Goal: Transaction & Acquisition: Purchase product/service

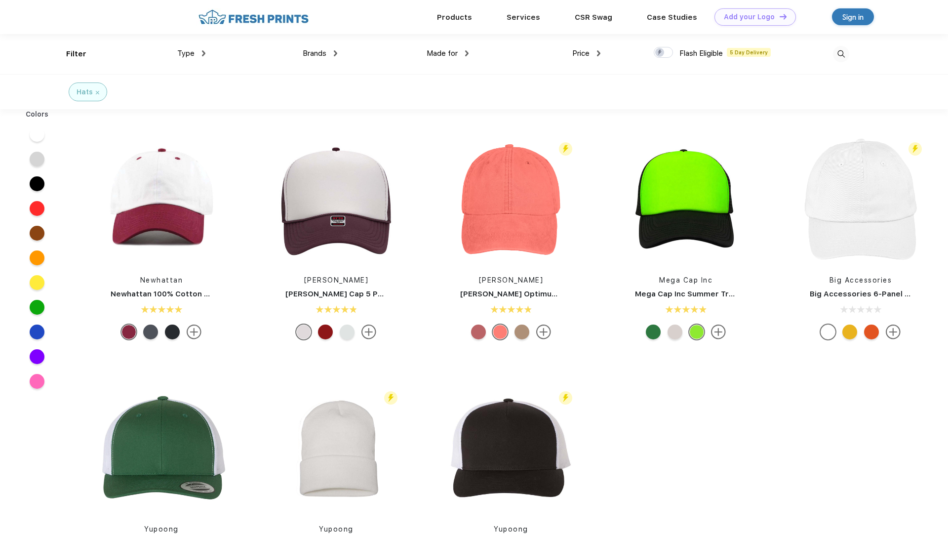
scroll to position [0, 0]
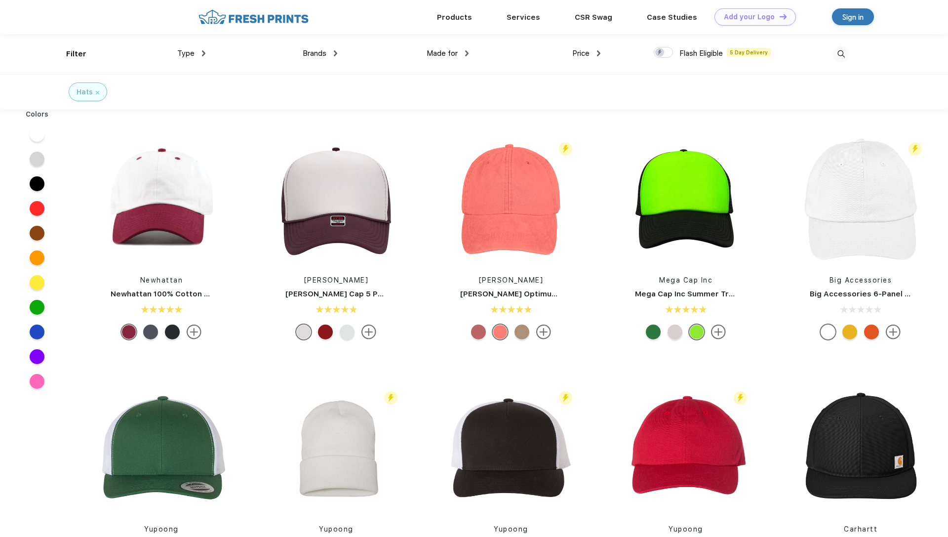
click at [478, 332] on div at bounding box center [478, 331] width 15 height 15
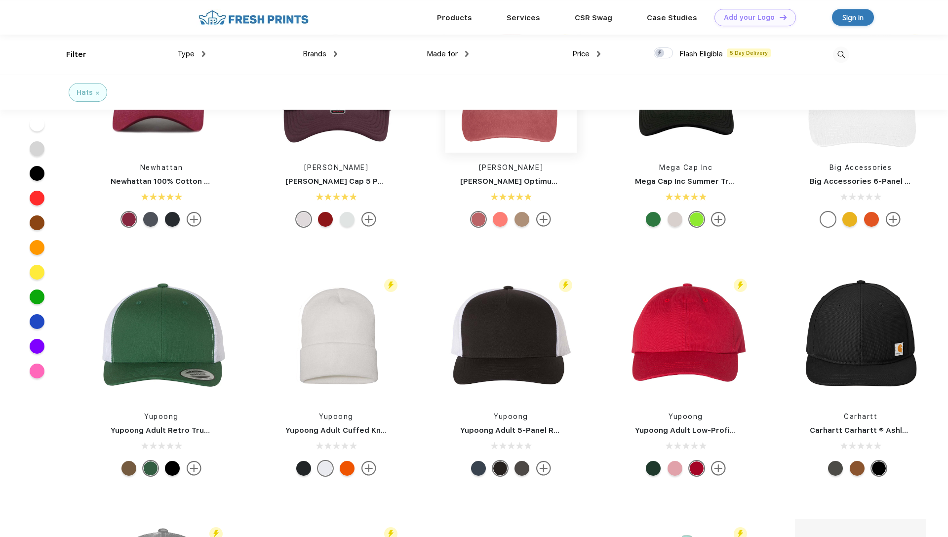
scroll to position [0, 0]
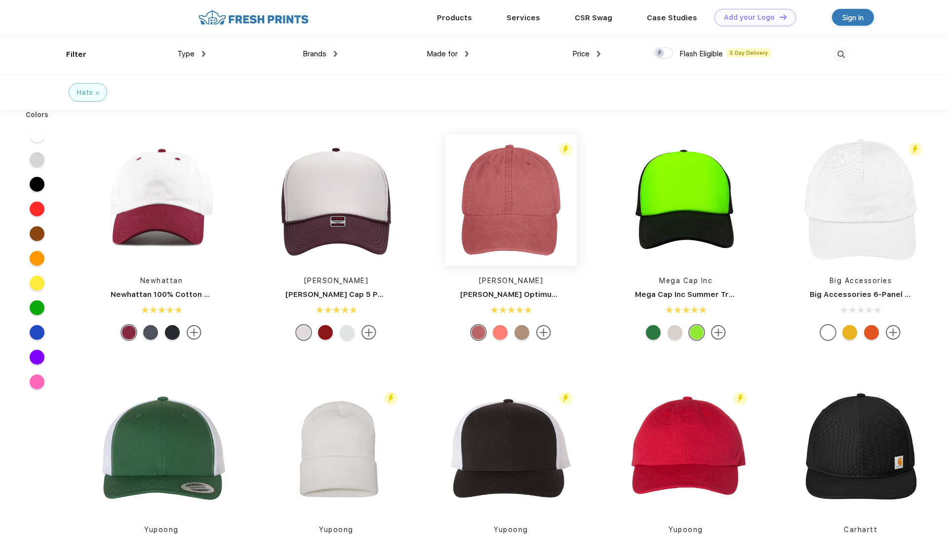
click at [516, 200] on img at bounding box center [510, 199] width 131 height 131
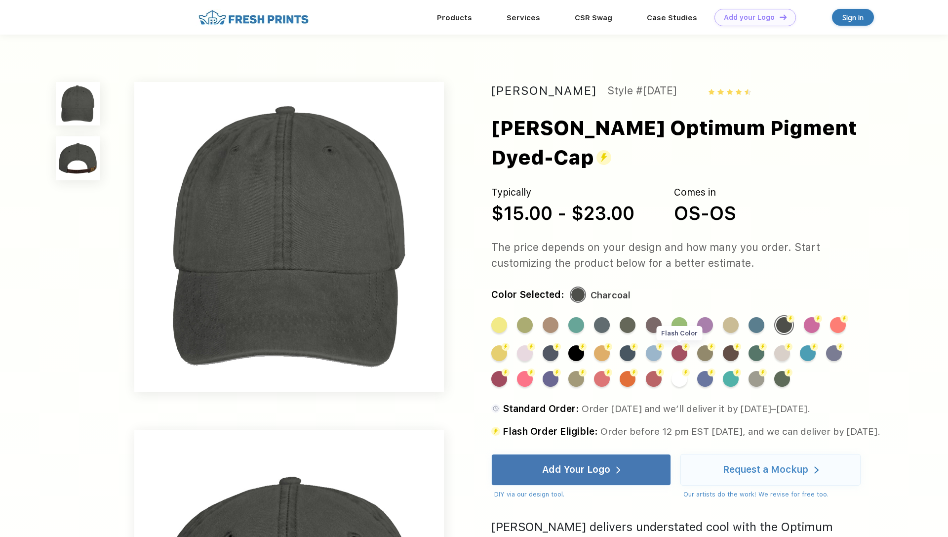
click at [674, 345] on div "Flash Color" at bounding box center [679, 353] width 16 height 16
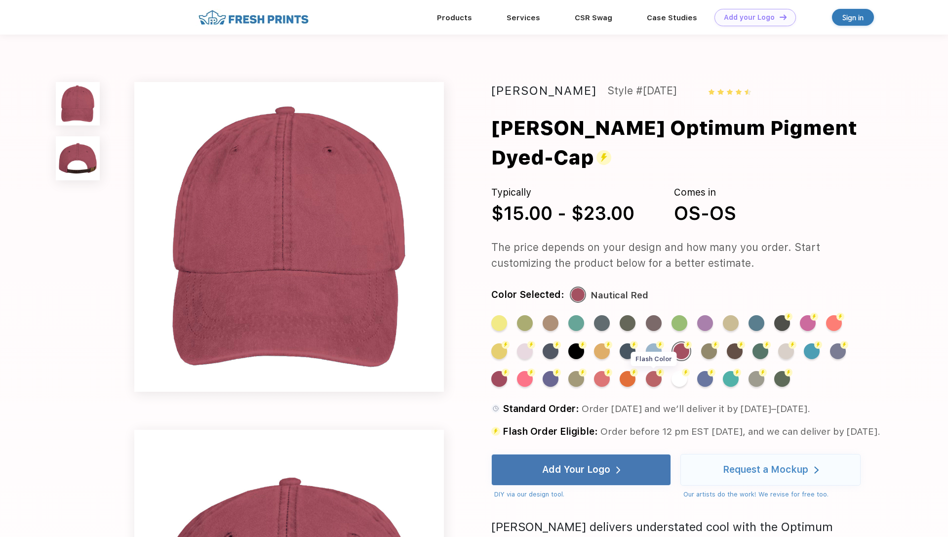
click at [650, 371] on div "Flash Color" at bounding box center [654, 379] width 16 height 16
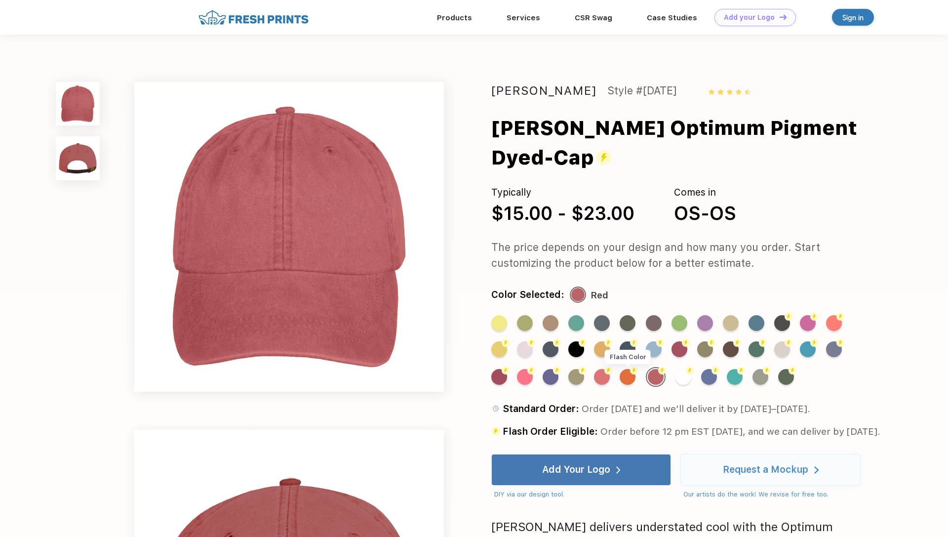
click at [627, 369] on div "Flash Color" at bounding box center [628, 377] width 16 height 16
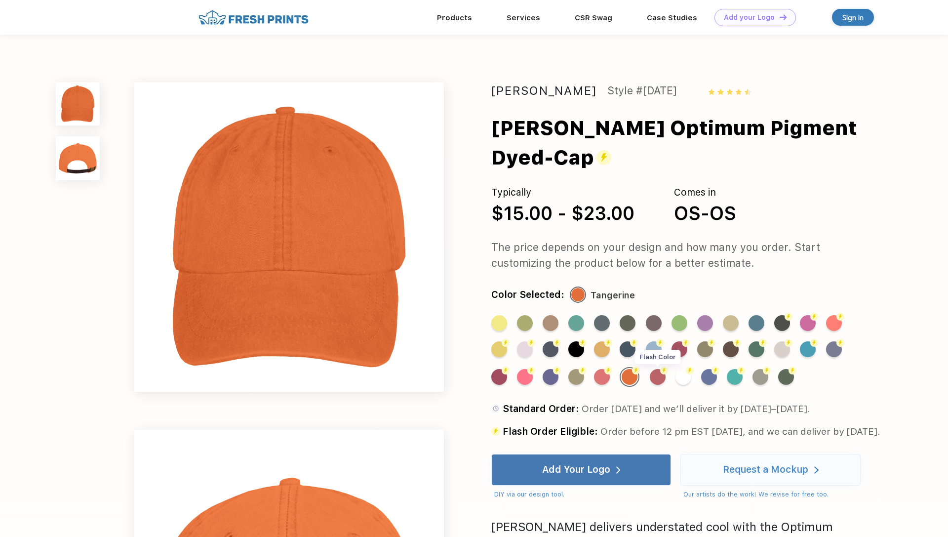
click at [654, 369] on div "Flash Color" at bounding box center [658, 377] width 16 height 16
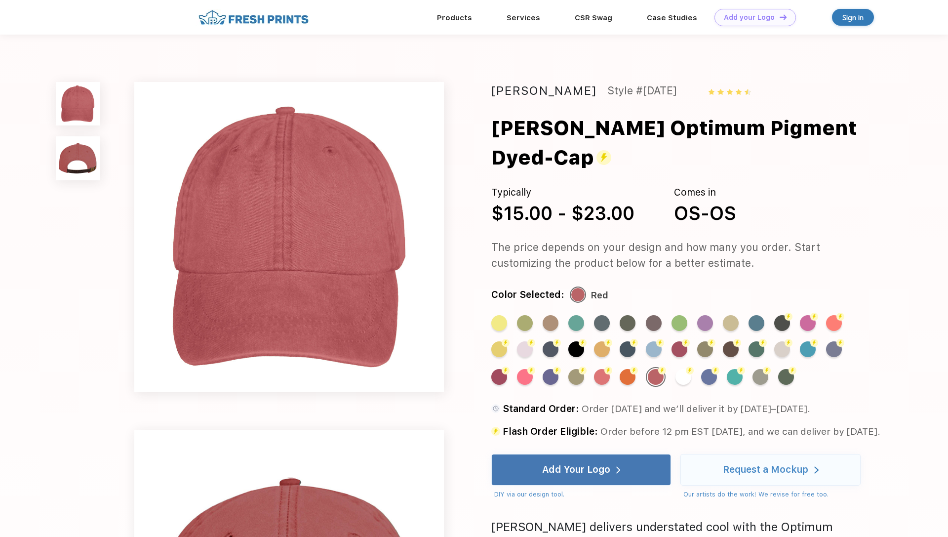
click at [724, 341] on div "Flash Color" at bounding box center [731, 349] width 16 height 16
click at [727, 341] on div "Flash Color" at bounding box center [731, 349] width 16 height 16
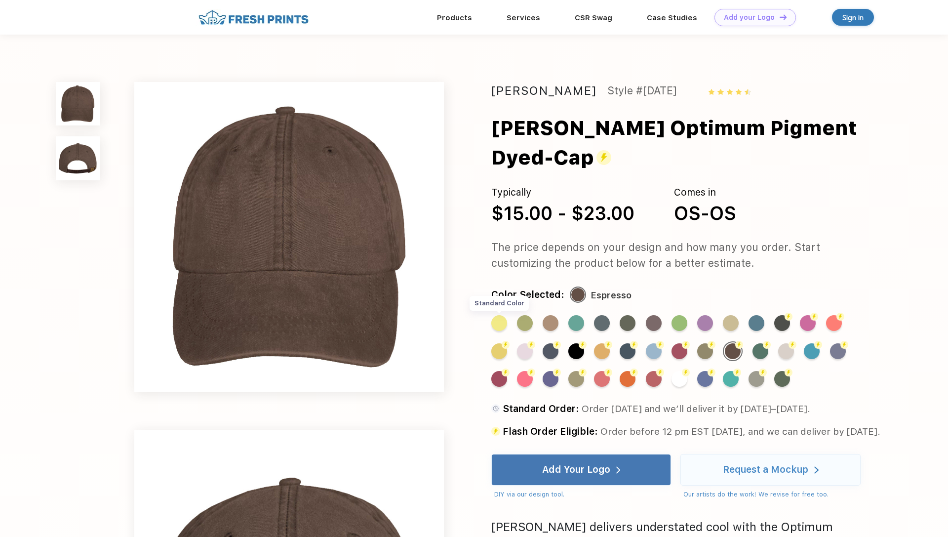
click at [501, 315] on div "Standard Color" at bounding box center [499, 323] width 16 height 16
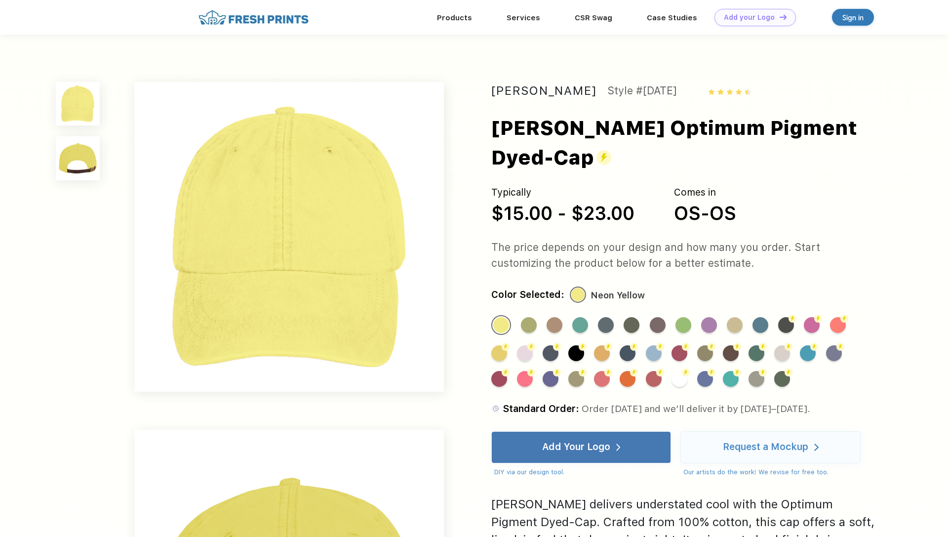
click at [86, 150] on img at bounding box center [77, 157] width 43 height 43
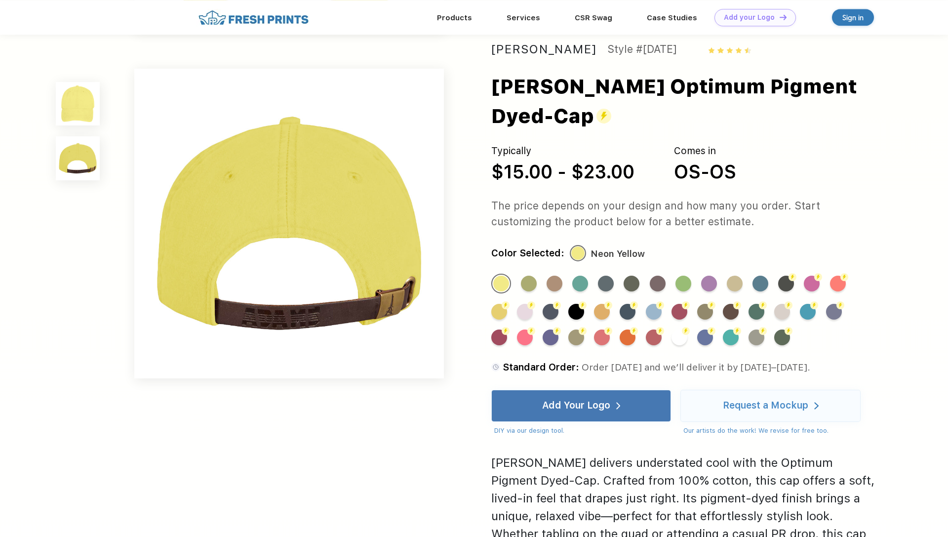
click at [80, 111] on img at bounding box center [77, 103] width 43 height 43
